Goal: Task Accomplishment & Management: Complete application form

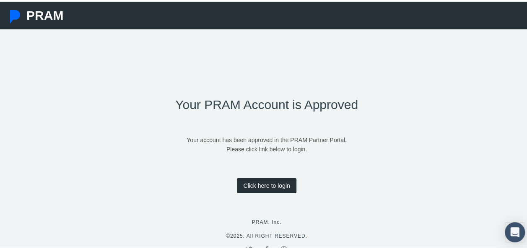
click at [265, 186] on link "Click here to login" at bounding box center [266, 183] width 59 height 15
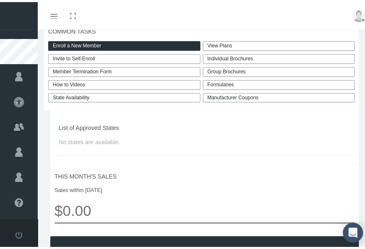
scroll to position [232, 0]
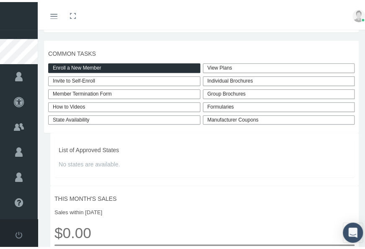
click at [131, 79] on link "Invite to Self-Enroll" at bounding box center [124, 79] width 152 height 10
type input "https://prod.pram.com/directenrollment/10205?sc=iGs1cdwhLxztNF"
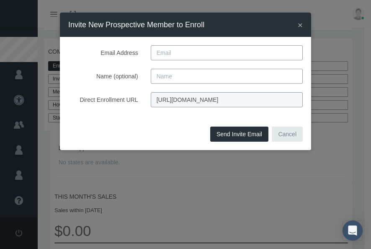
click at [164, 52] on input "Email Address" at bounding box center [227, 52] width 152 height 15
type input "bbrendler.compasshealth@insurer.com"
type input "Belinda Brendler"
click at [228, 136] on button "Send Invite Email" at bounding box center [239, 134] width 58 height 15
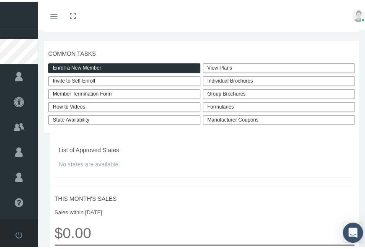
click at [218, 118] on link "Manufacturer Coupons" at bounding box center [279, 118] width 152 height 10
click at [224, 80] on div "Individual Brochures" at bounding box center [279, 79] width 152 height 10
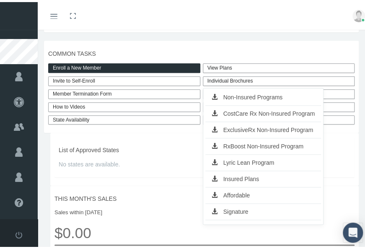
click at [165, 158] on span "No states are available." at bounding box center [205, 162] width 292 height 9
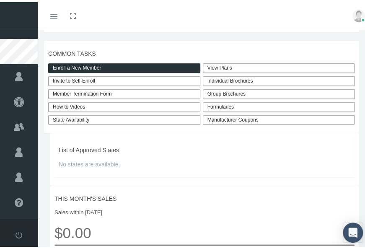
click at [221, 104] on div "Formularies" at bounding box center [279, 105] width 152 height 10
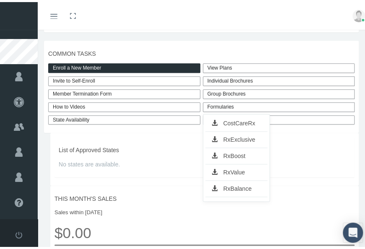
click at [233, 120] on link "CostCareRx" at bounding box center [236, 121] width 62 height 12
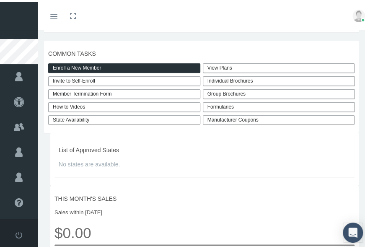
click at [126, 65] on link "Enroll a New Member" at bounding box center [124, 66] width 152 height 10
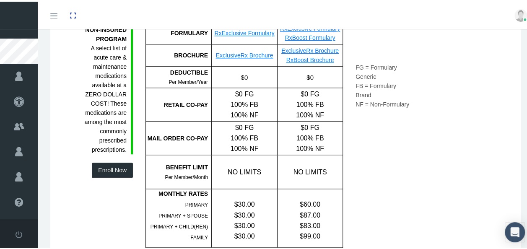
scroll to position [367, 0]
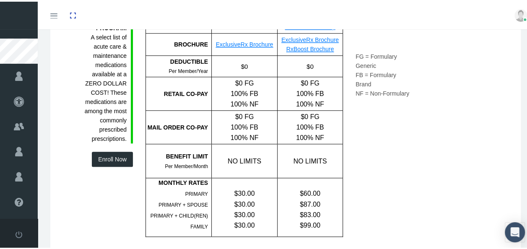
click at [309, 44] on link "RxBoost Brochure" at bounding box center [310, 47] width 48 height 7
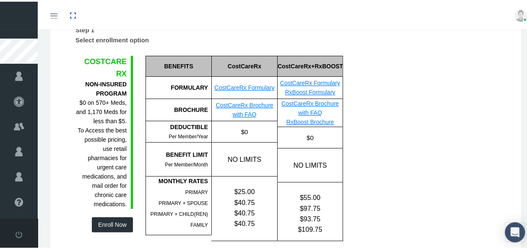
scroll to position [87, 0]
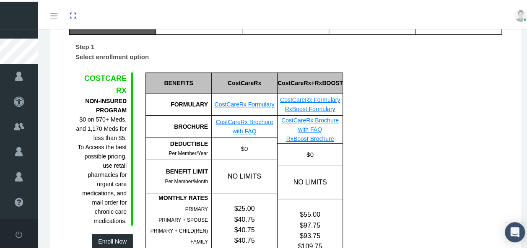
click at [234, 121] on link "CostCareRx Brochure with FAQ" at bounding box center [244, 125] width 57 height 16
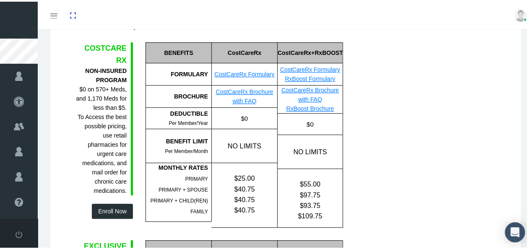
scroll to position [0, 0]
